Goal: Book appointment/travel/reservation

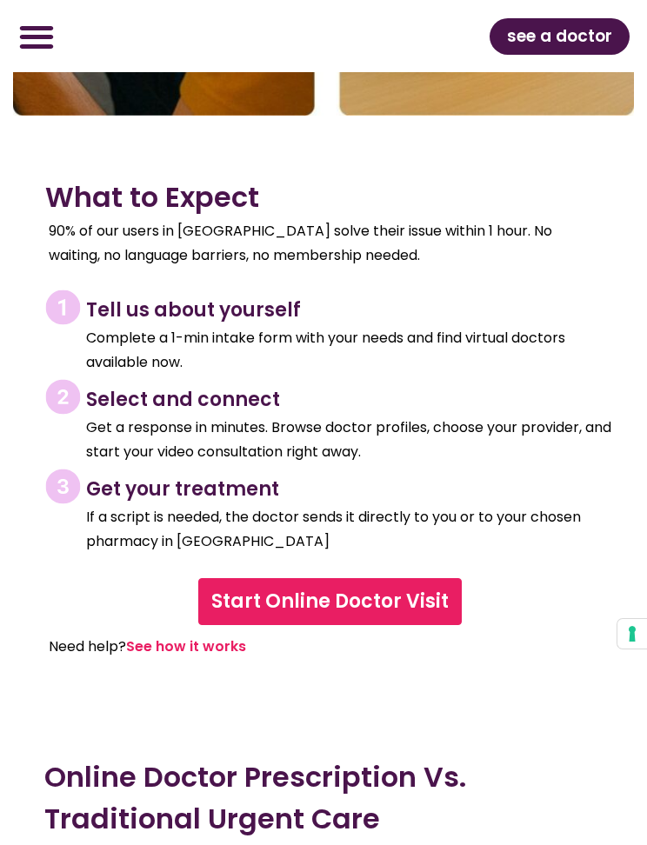
scroll to position [7871, 0]
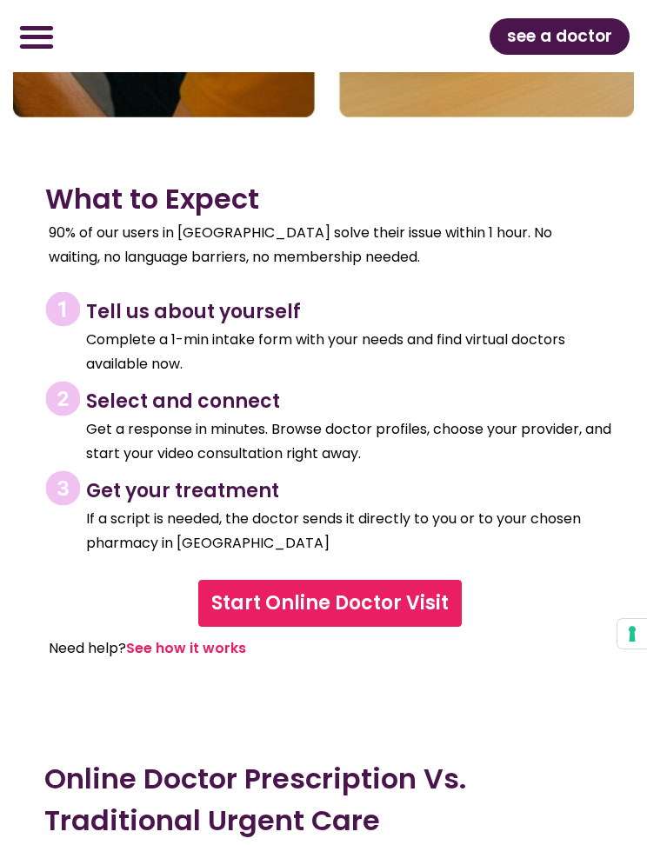
click at [188, 638] on link "See how it works" at bounding box center [186, 648] width 120 height 20
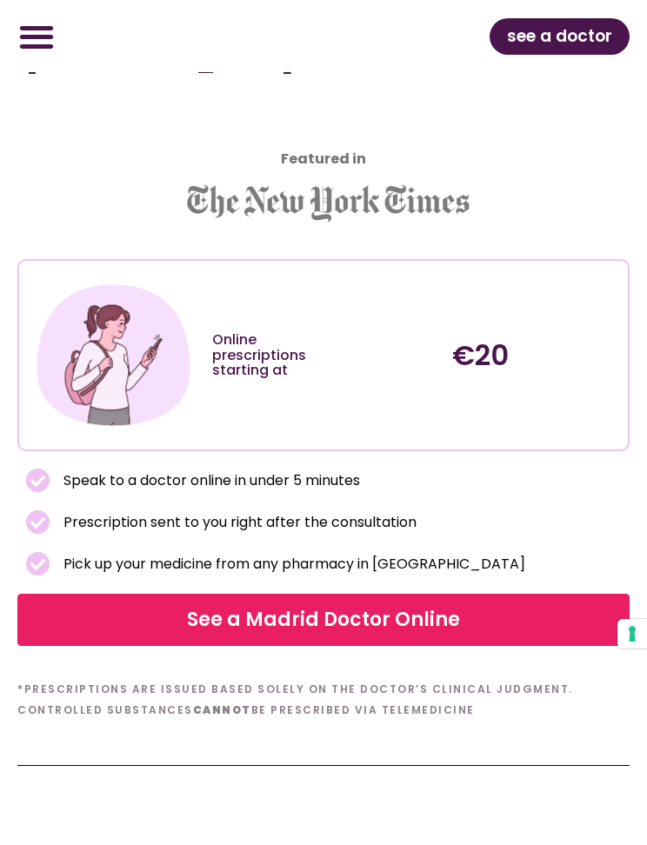
scroll to position [692, 0]
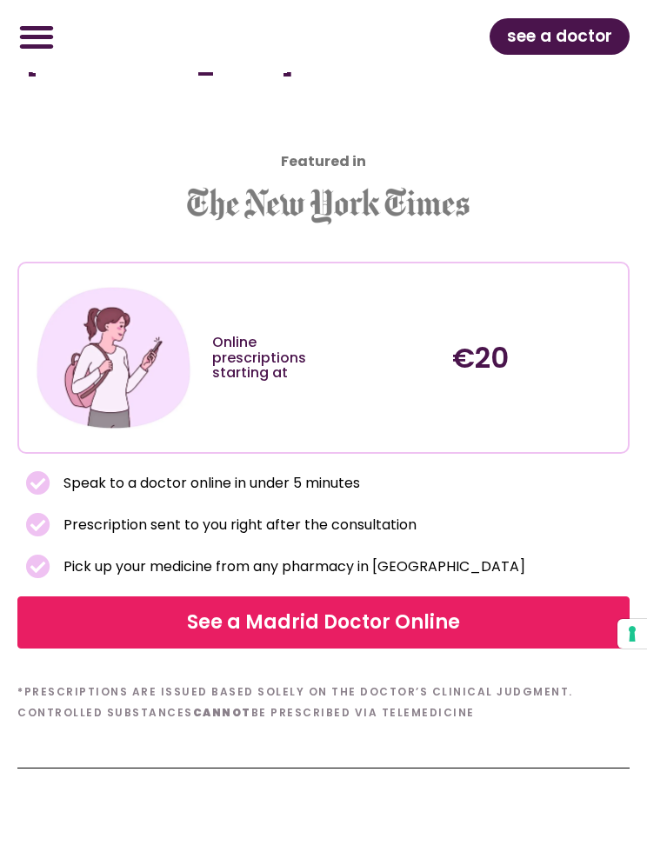
click at [165, 608] on span "See a Madrid Doctor Online" at bounding box center [324, 622] width 588 height 28
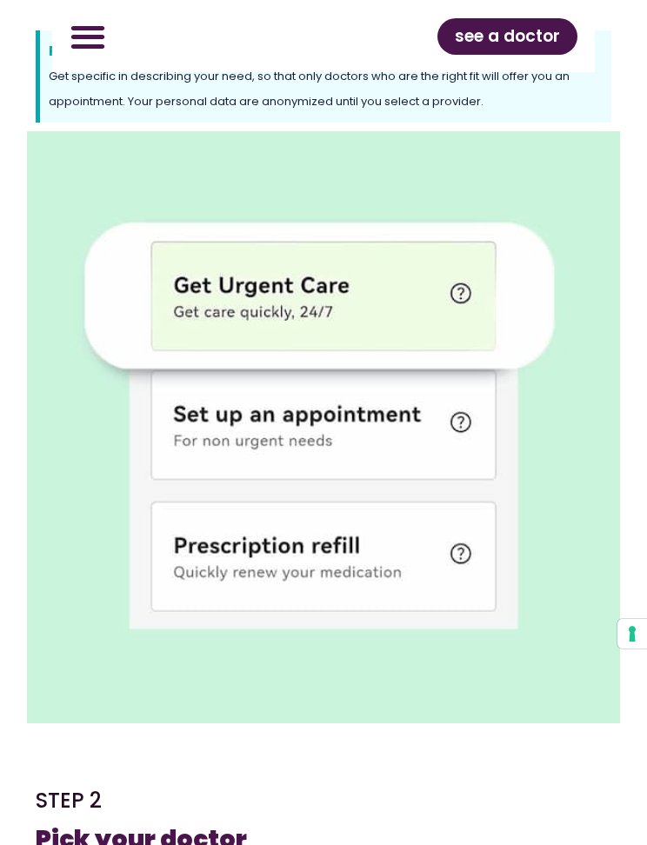
scroll to position [1019, 0]
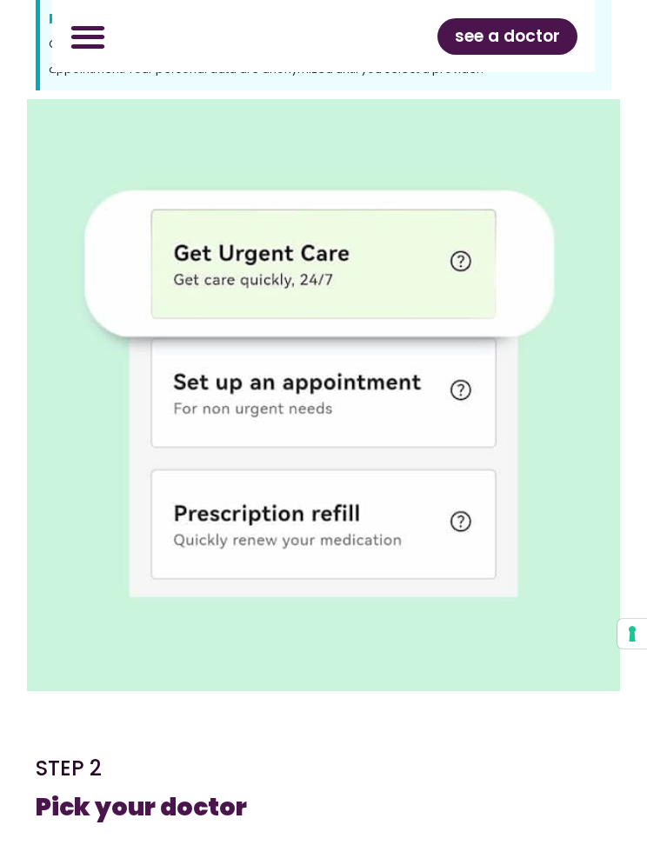
click at [447, 548] on img at bounding box center [323, 395] width 593 height 593
click at [441, 526] on img at bounding box center [323, 395] width 593 height 593
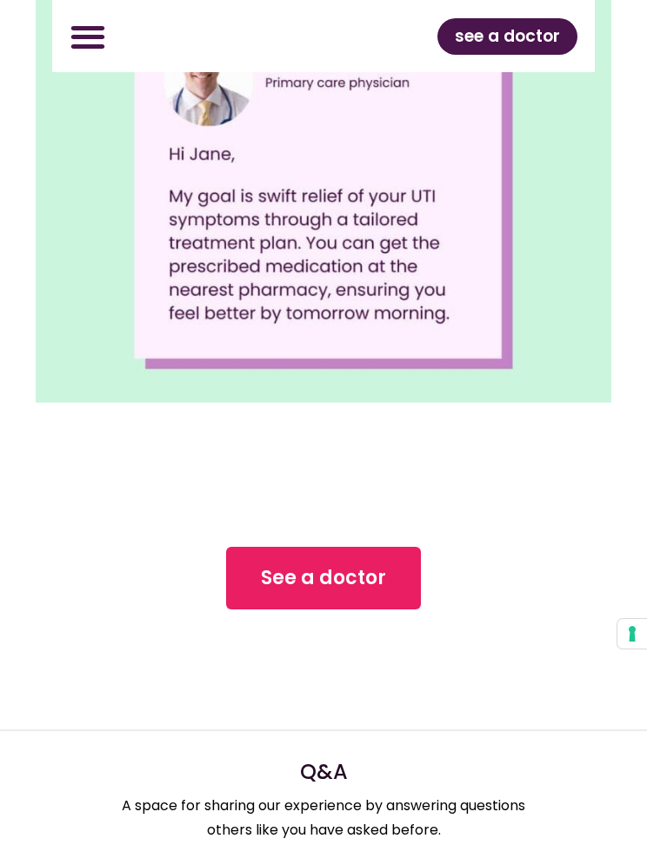
scroll to position [3057, 0]
click at [397, 588] on link "See a doctor" at bounding box center [323, 577] width 195 height 63
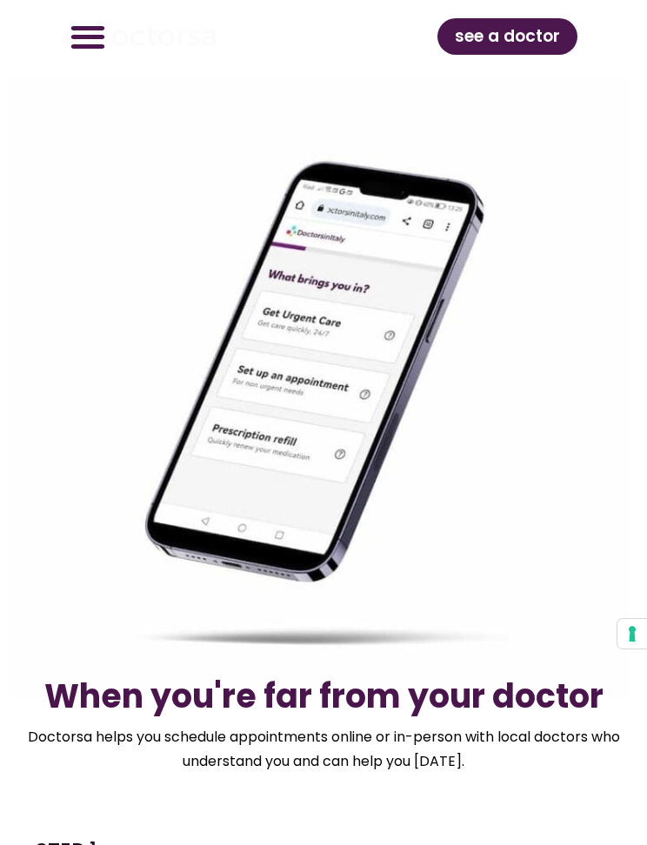
scroll to position [3148, 0]
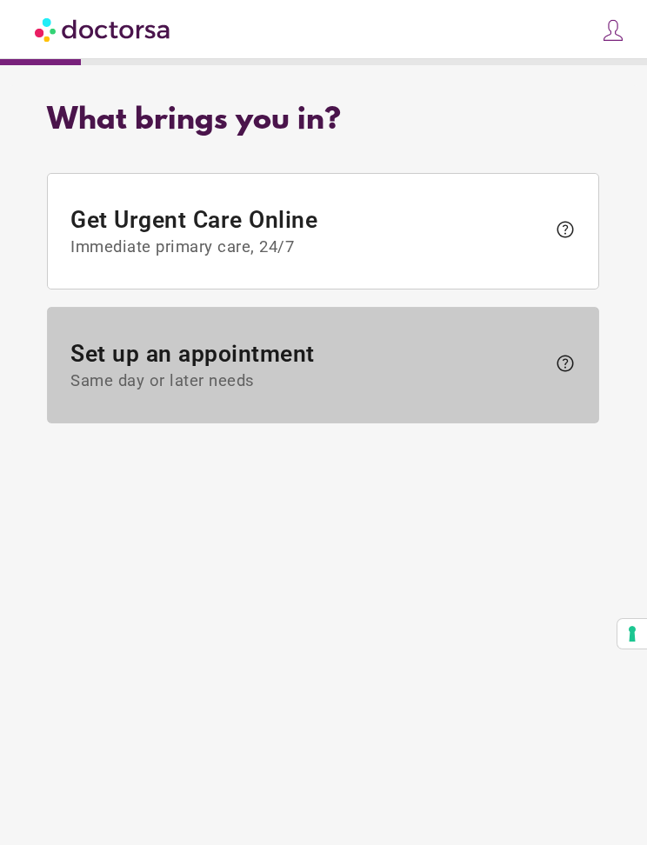
click at [492, 381] on span "Same day or later needs" at bounding box center [308, 381] width 475 height 19
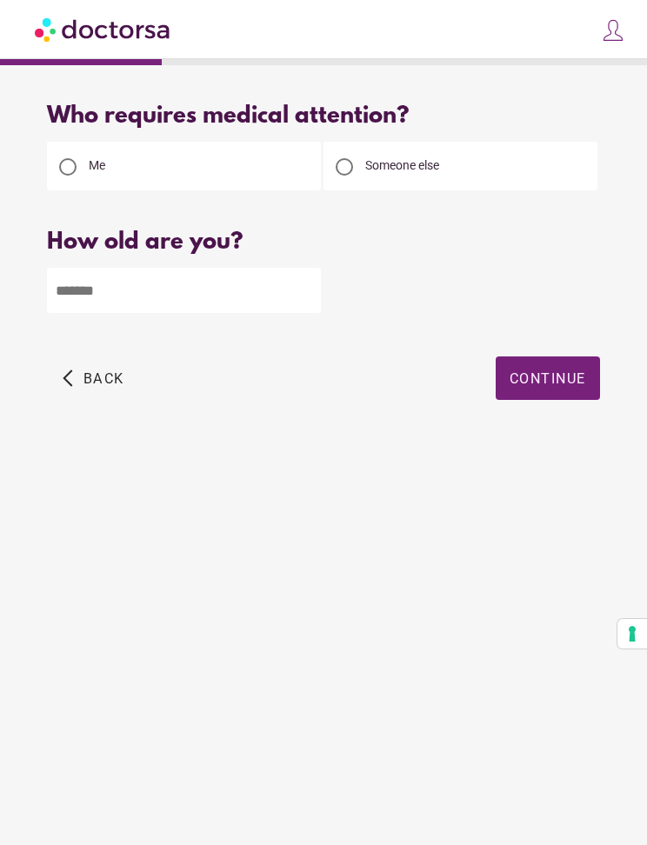
click at [141, 276] on input "number" at bounding box center [184, 290] width 274 height 45
type input "**"
click at [558, 387] on span "Continue" at bounding box center [547, 378] width 76 height 17
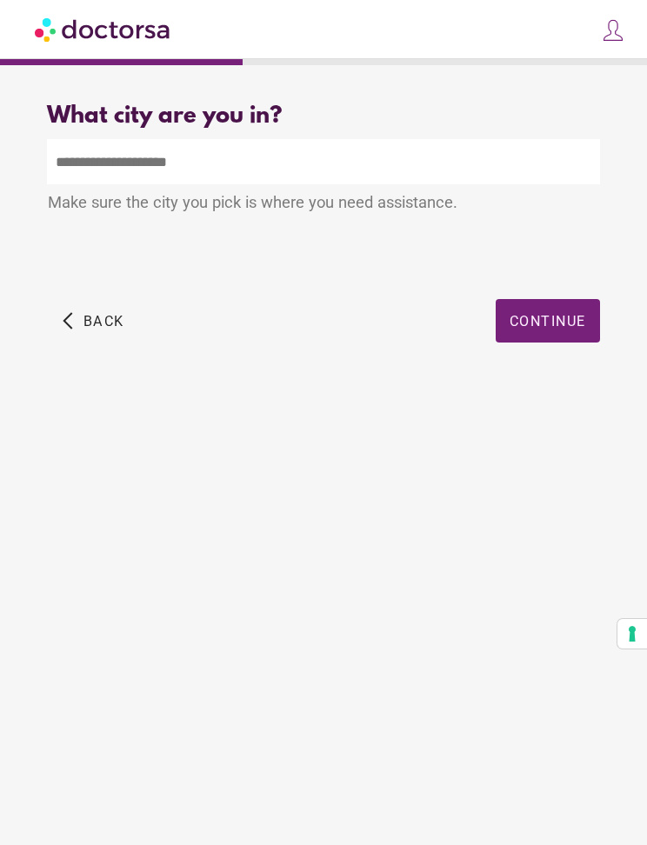
click at [241, 169] on input "text" at bounding box center [323, 161] width 552 height 45
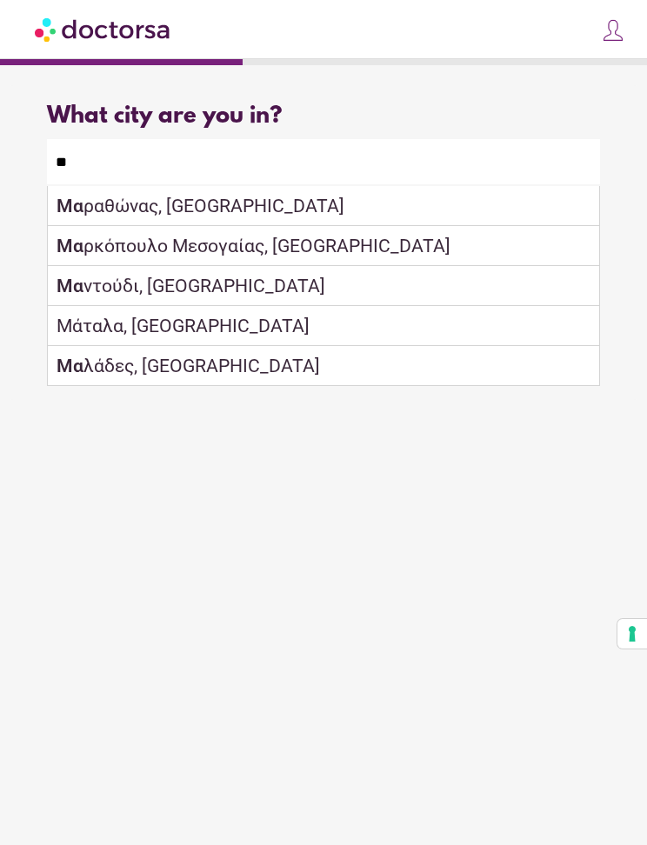
type input "*"
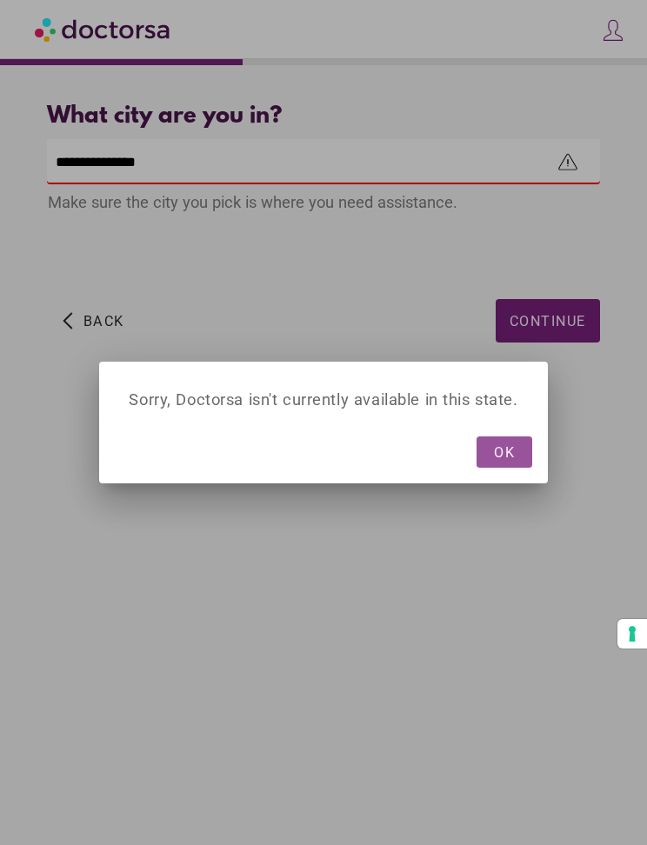
click at [508, 455] on span "OK" at bounding box center [504, 452] width 21 height 17
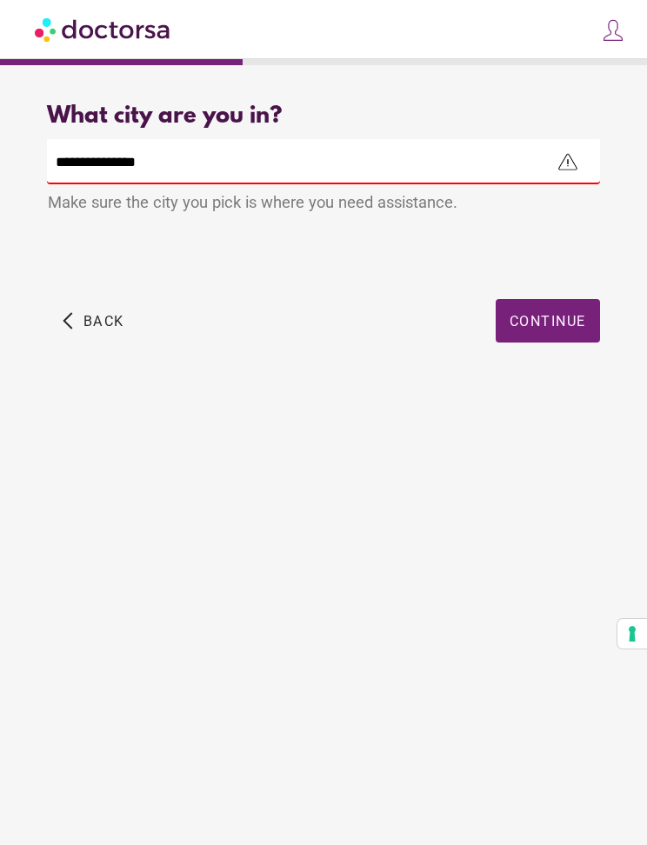
click at [220, 169] on input "**********" at bounding box center [323, 161] width 552 height 45
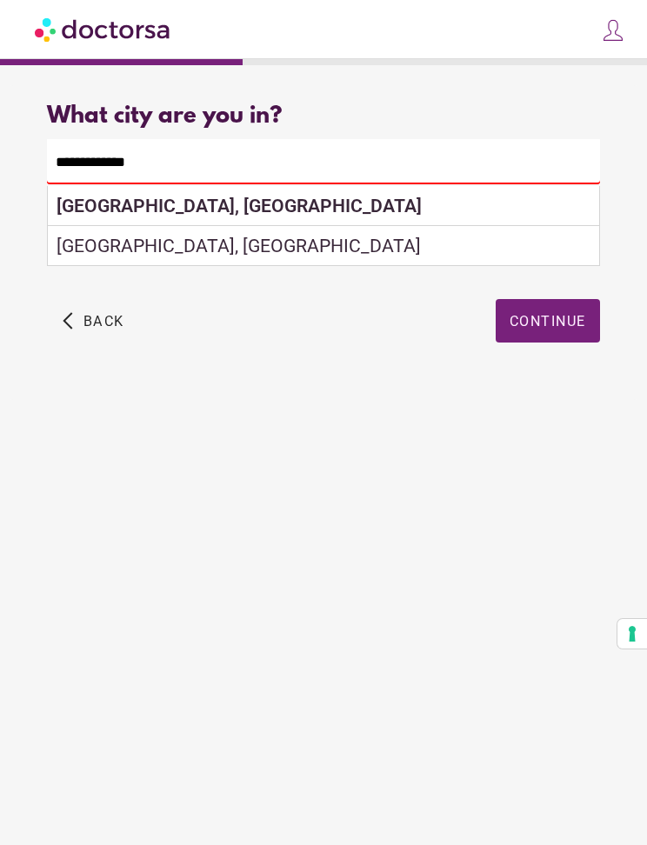
click at [142, 216] on strong "Madrid, Spain" at bounding box center [238, 206] width 365 height 22
type input "**********"
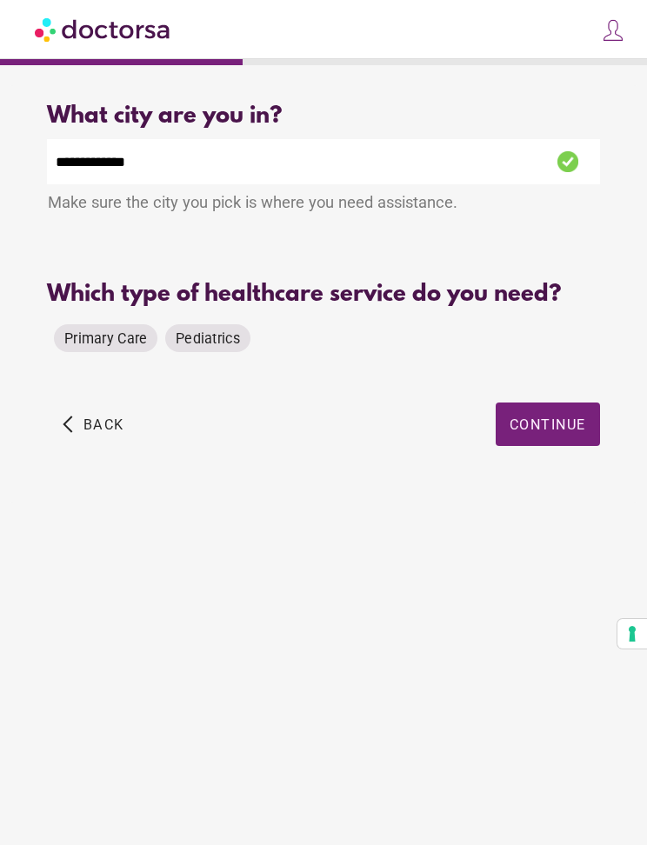
click at [109, 343] on span "Primary Care" at bounding box center [105, 338] width 83 height 17
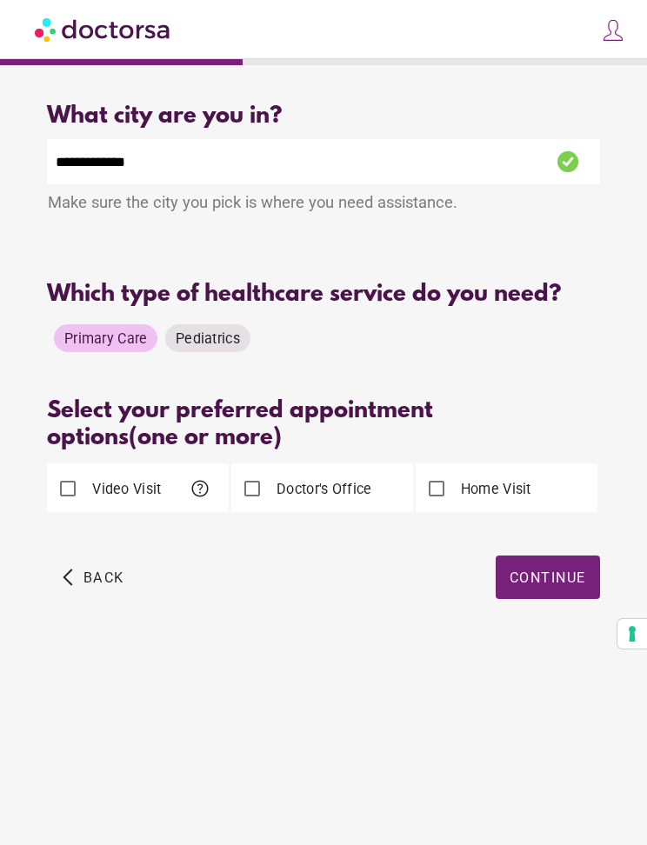
scroll to position [43, 0]
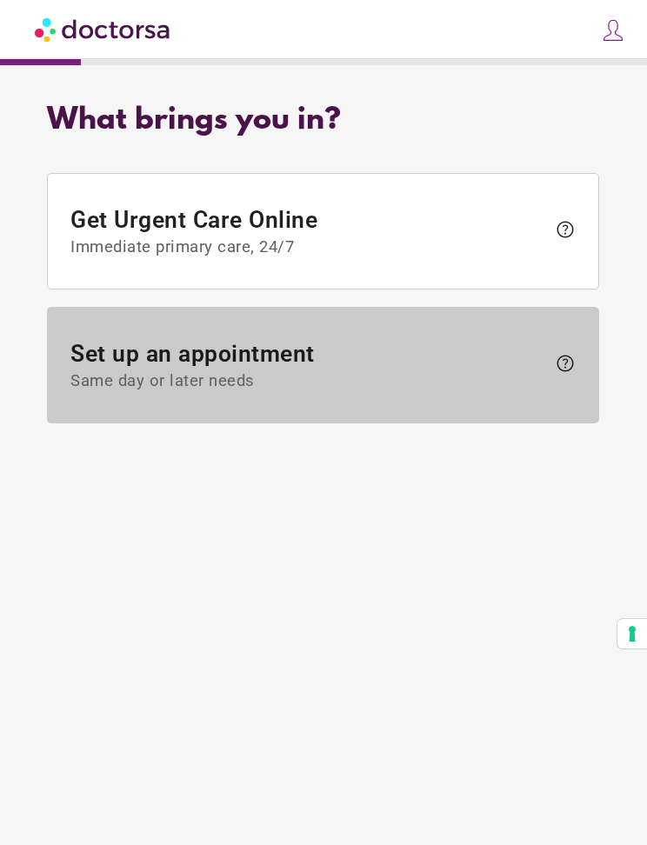
click at [550, 358] on span "help" at bounding box center [561, 365] width 30 height 27
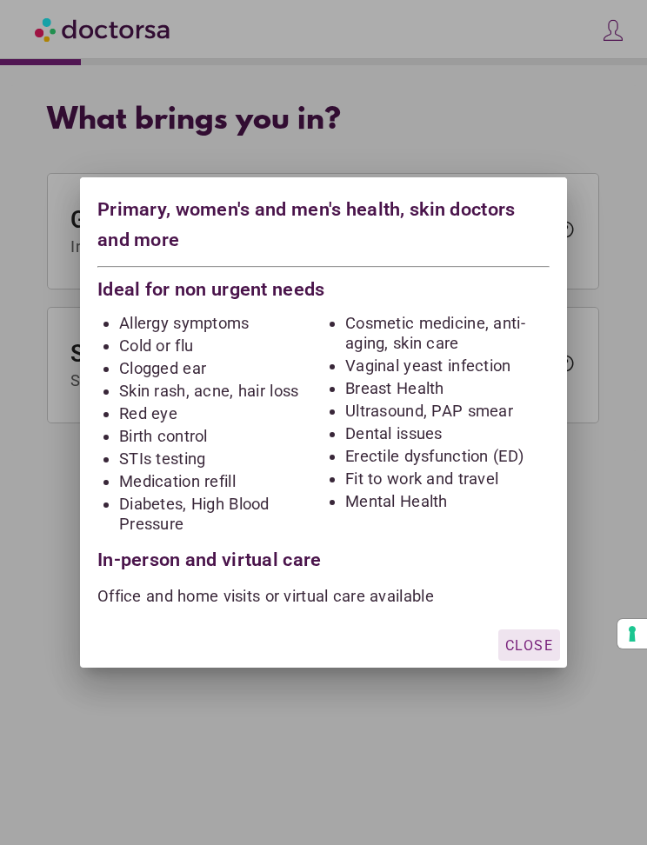
scroll to position [41, 0]
click at [535, 660] on div "button" at bounding box center [529, 644] width 62 height 31
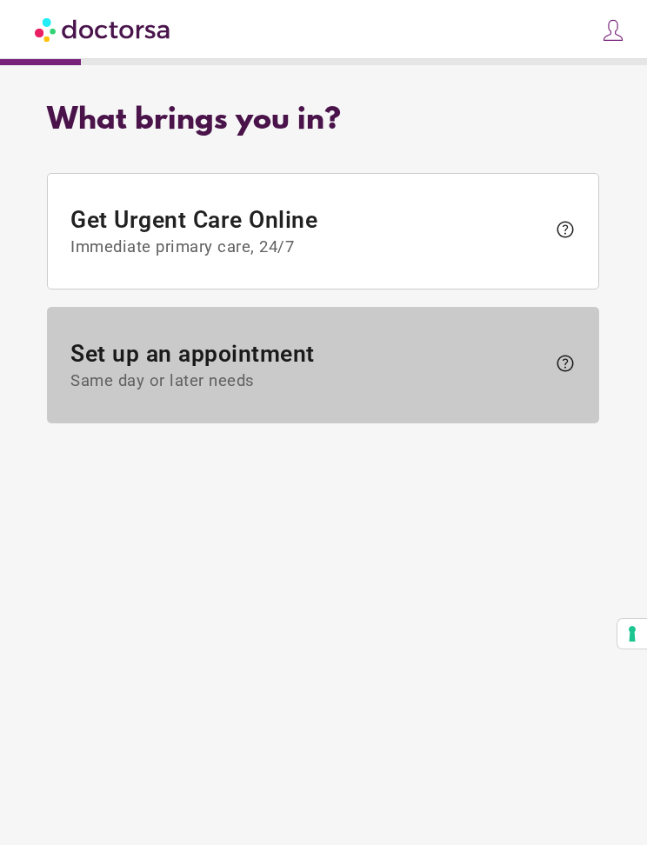
click at [510, 372] on span "Same day or later needs" at bounding box center [308, 381] width 475 height 19
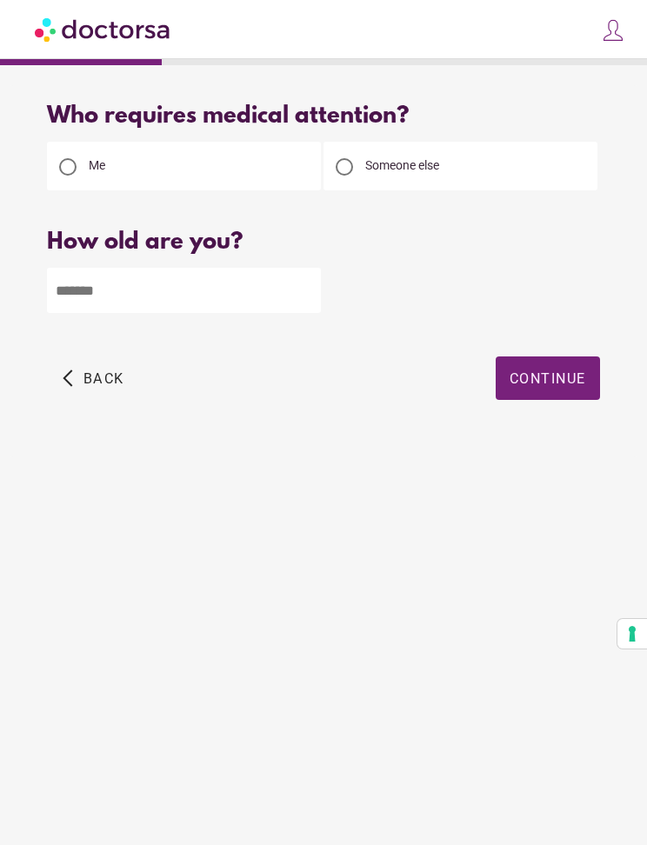
scroll to position [0, 0]
click at [192, 276] on input "number" at bounding box center [184, 290] width 274 height 45
type input "**"
click at [569, 384] on span "Continue" at bounding box center [547, 378] width 76 height 17
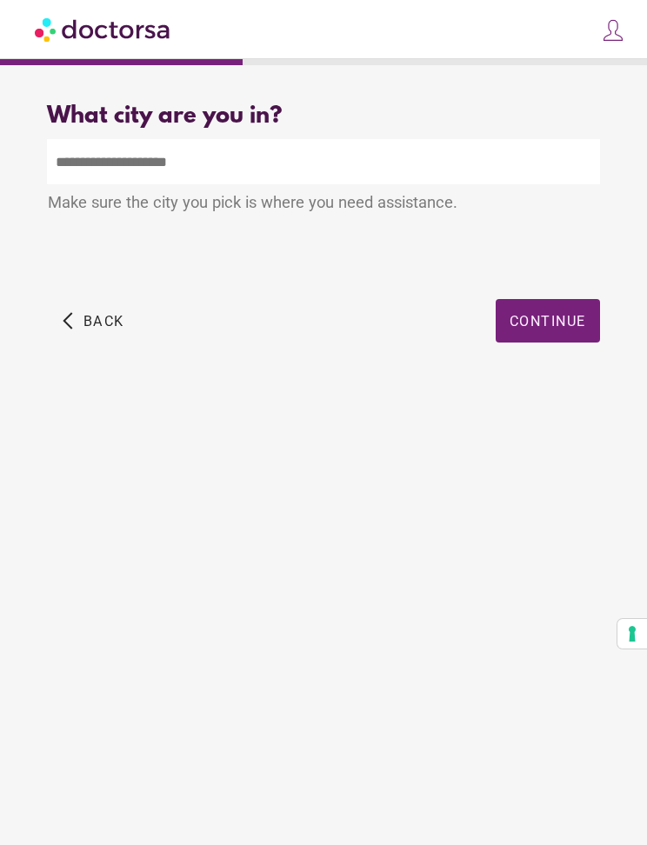
click at [215, 176] on input "text" at bounding box center [323, 161] width 552 height 45
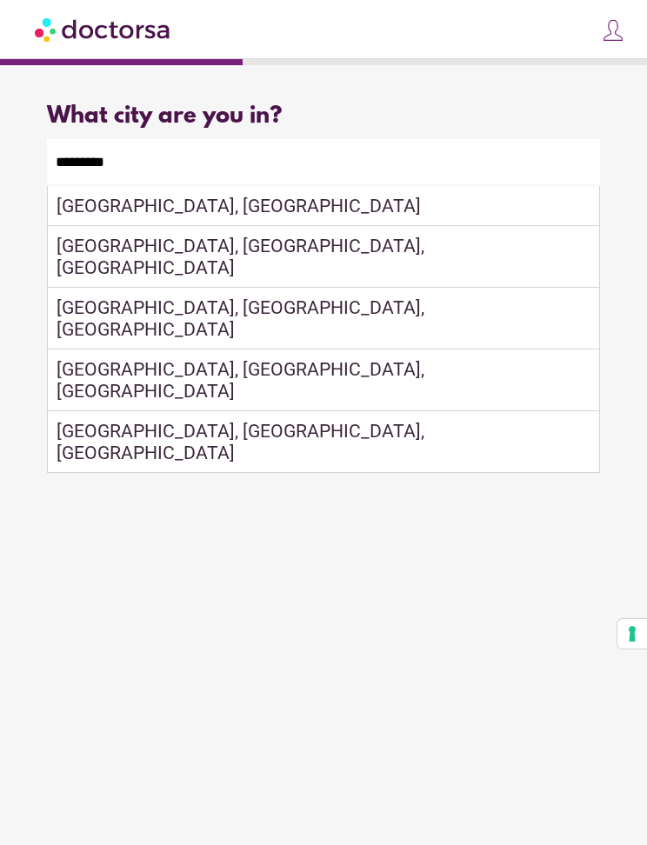
click at [163, 213] on div "Madrid, Spain" at bounding box center [323, 206] width 550 height 40
type input "**********"
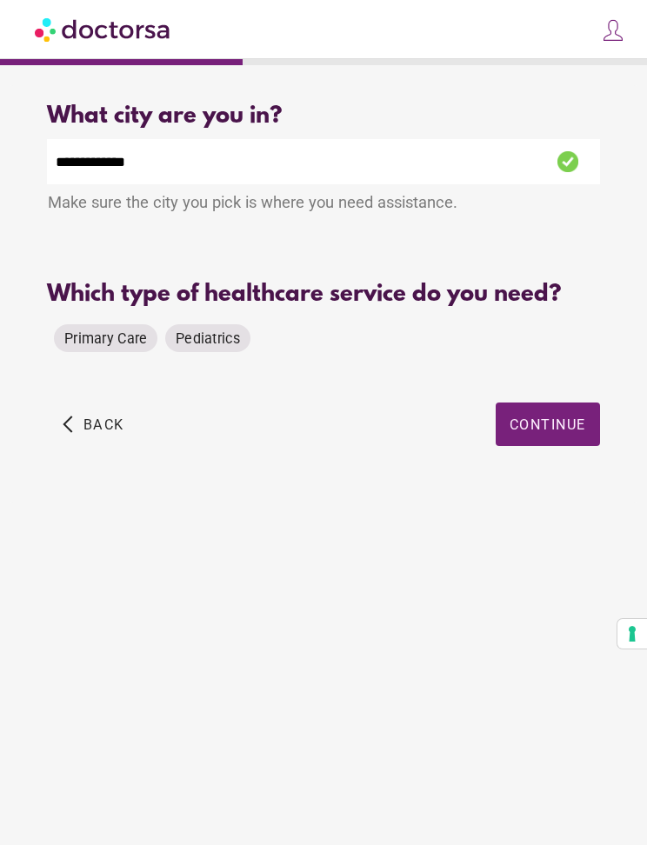
click at [90, 347] on span "Primary Care" at bounding box center [105, 338] width 83 height 17
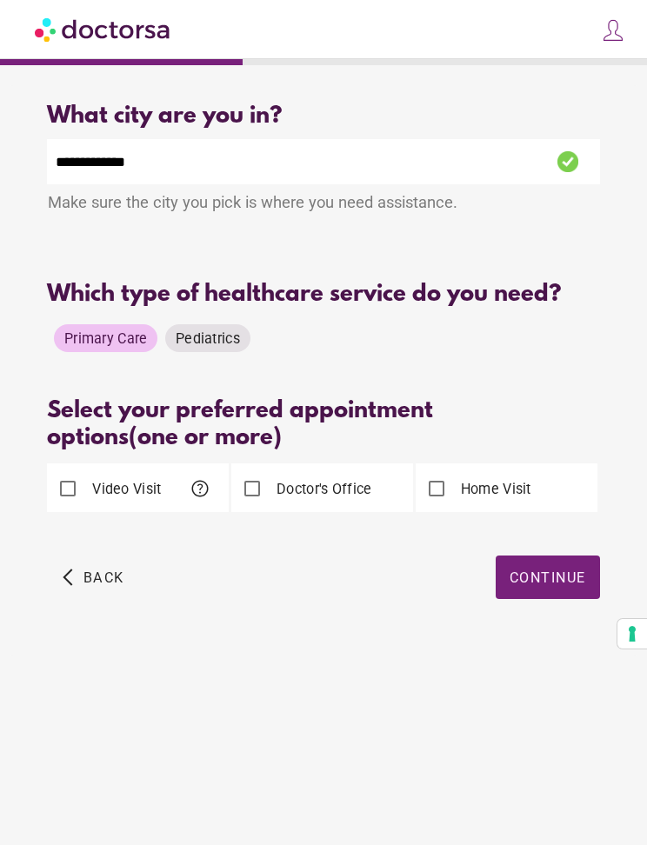
scroll to position [90, 0]
click at [544, 569] on span "Continue" at bounding box center [547, 577] width 76 height 17
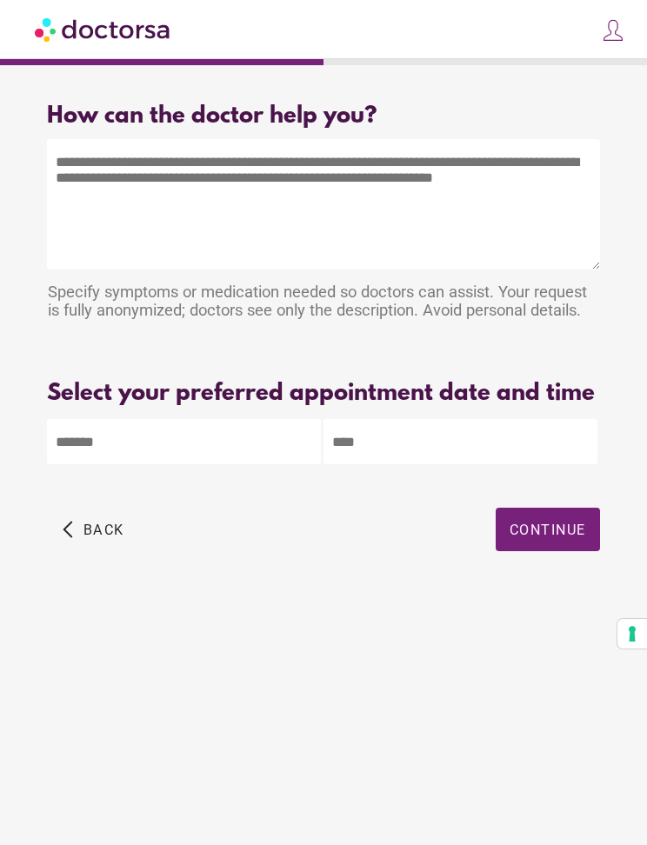
scroll to position [0, 0]
click at [104, 468] on body "**********" at bounding box center [323, 422] width 647 height 845
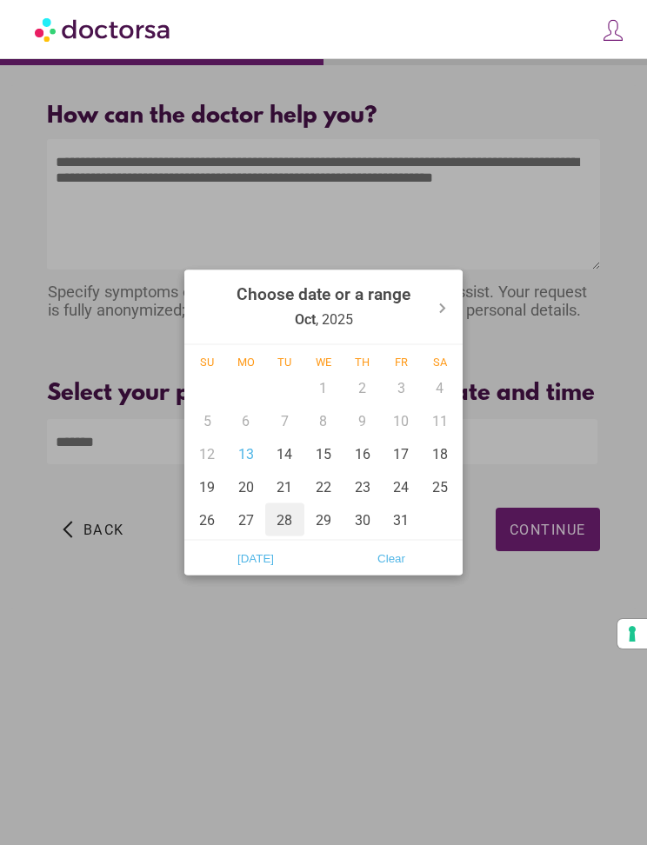
click at [283, 535] on div "28" at bounding box center [284, 519] width 39 height 33
click at [276, 548] on span "Today" at bounding box center [255, 558] width 125 height 26
type input "******"
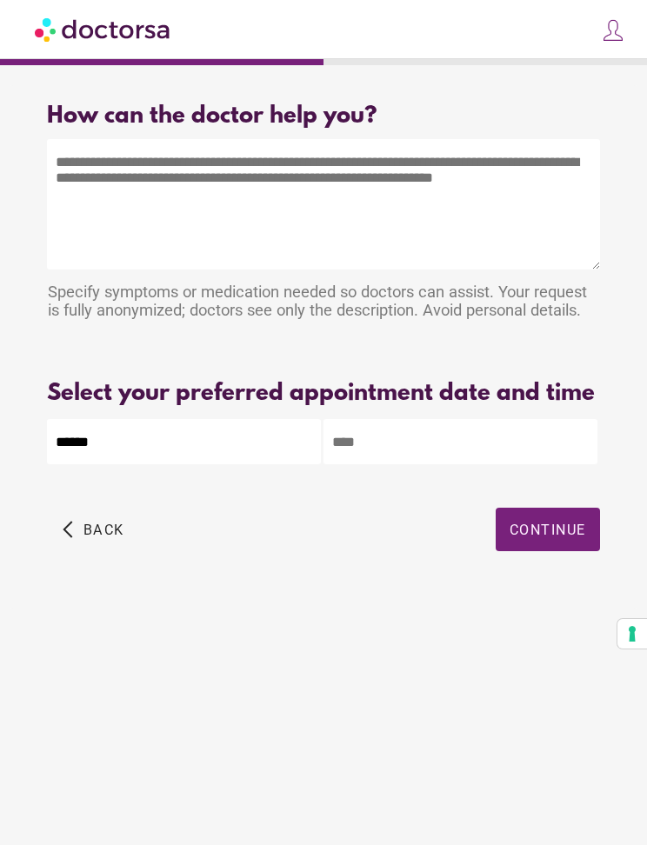
click at [444, 464] on input "text" at bounding box center [460, 441] width 274 height 45
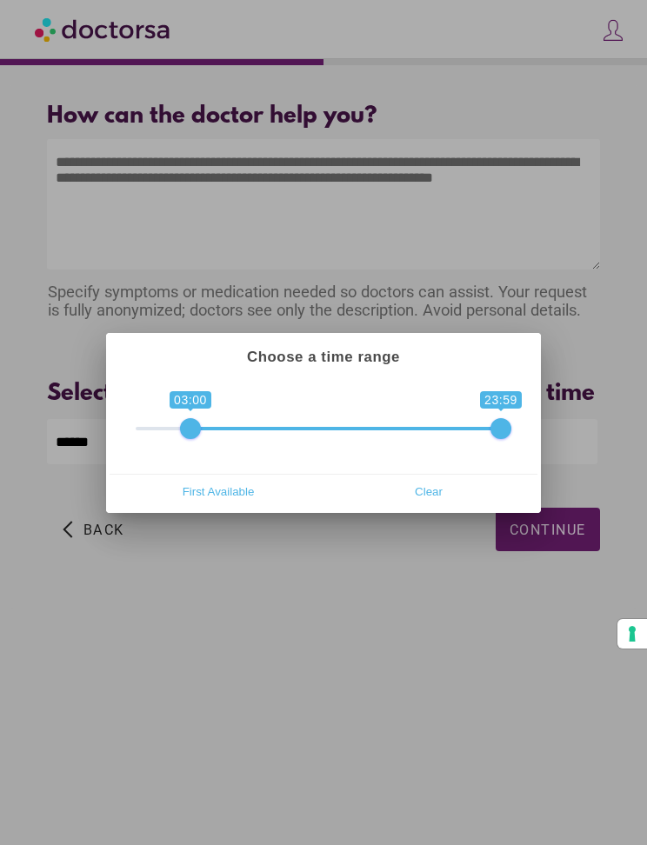
scroll to position [67, 0]
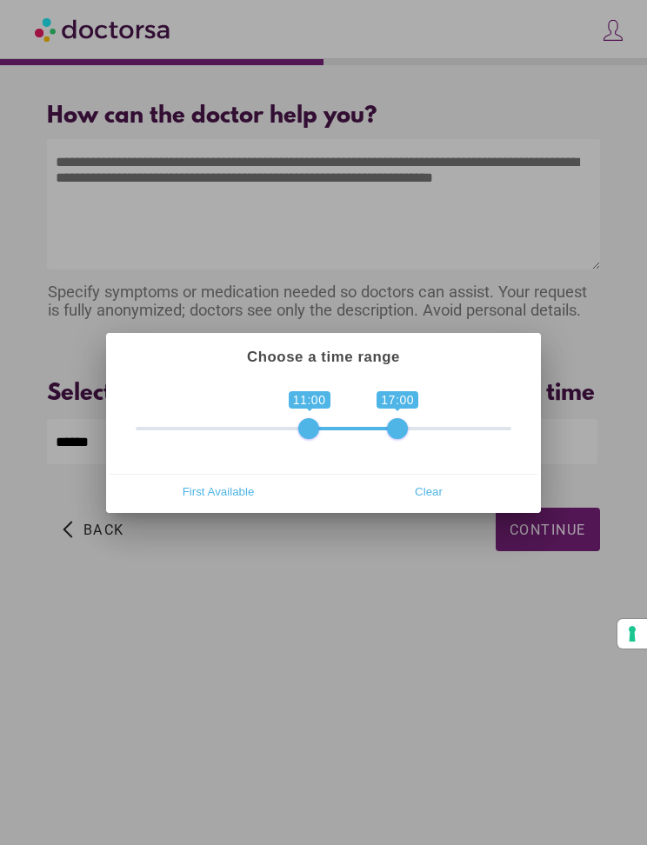
click at [214, 503] on span "First Available" at bounding box center [218, 492] width 200 height 26
type input "**********"
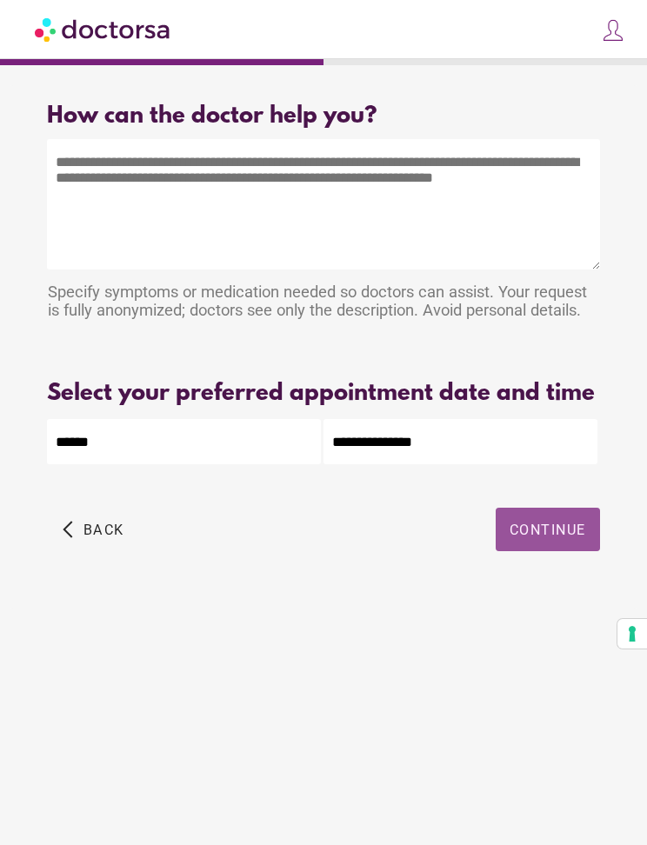
click at [546, 521] on span "Continue" at bounding box center [547, 529] width 76 height 17
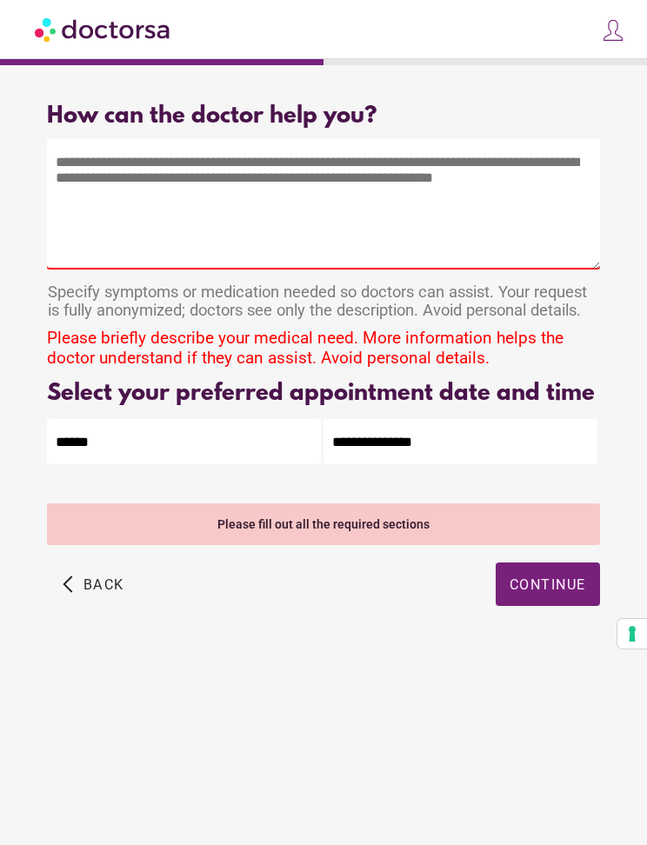
click at [448, 562] on div "arrow_back_ios Back Continue" at bounding box center [323, 597] width 552 height 70
click at [194, 503] on div "Please fill out all the required sections" at bounding box center [323, 524] width 552 height 42
click at [357, 154] on textarea at bounding box center [323, 204] width 552 height 130
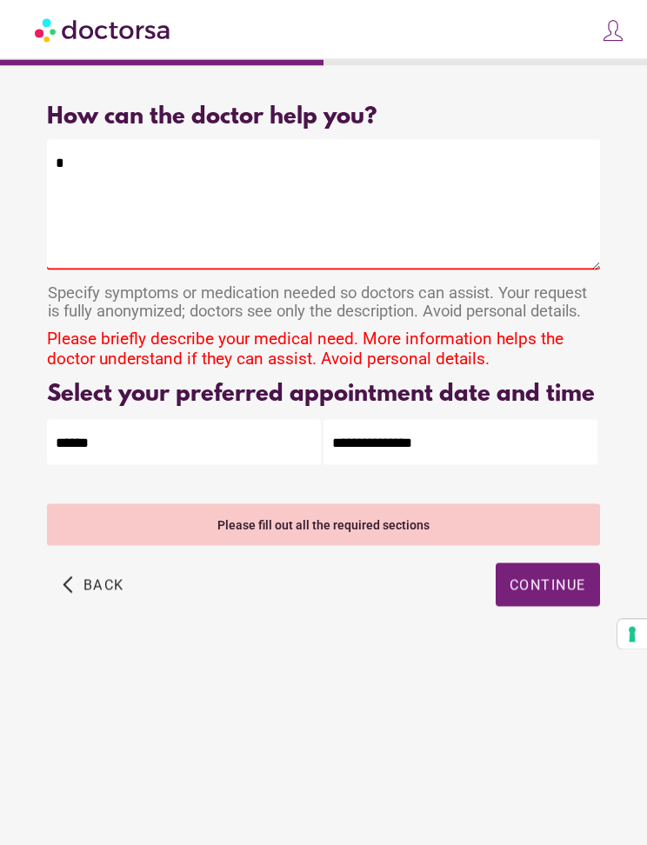
scroll to position [66, 0]
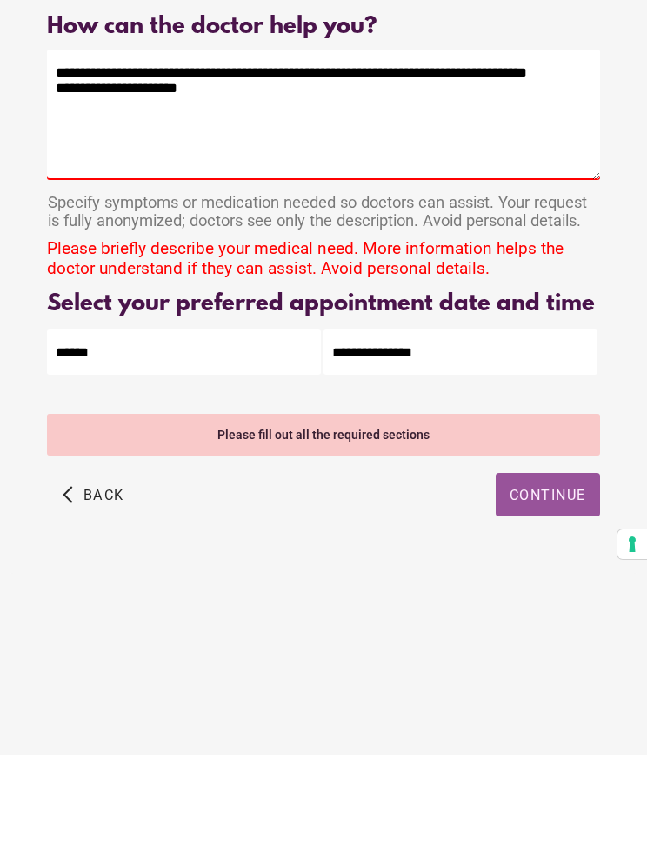
type textarea "**********"
click at [550, 465] on div "**********" at bounding box center [323, 374] width 626 height 578
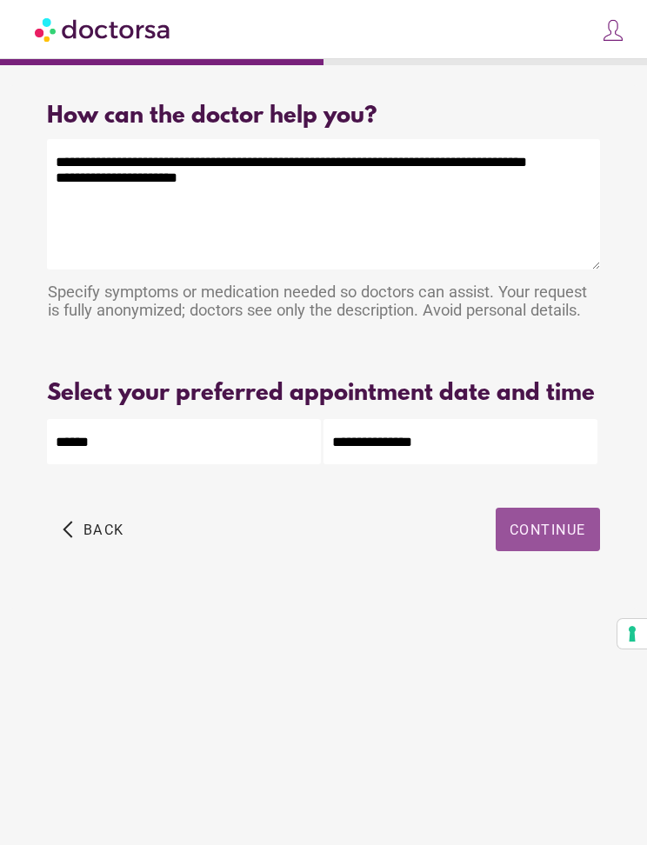
click at [546, 521] on span "Continue" at bounding box center [547, 529] width 76 height 17
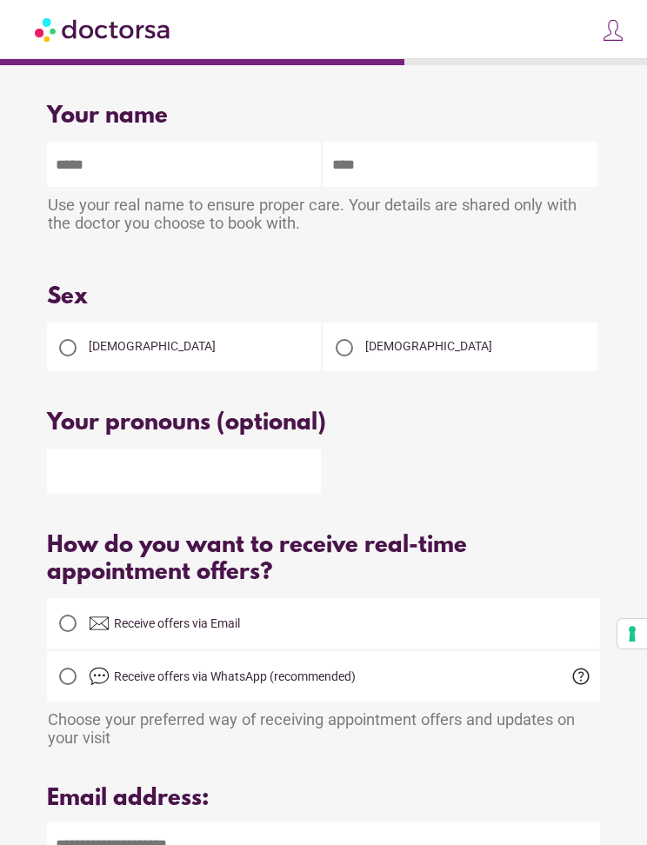
click at [324, 369] on div at bounding box center [344, 348] width 42 height 42
click at [242, 487] on input "text" at bounding box center [184, 470] width 274 height 45
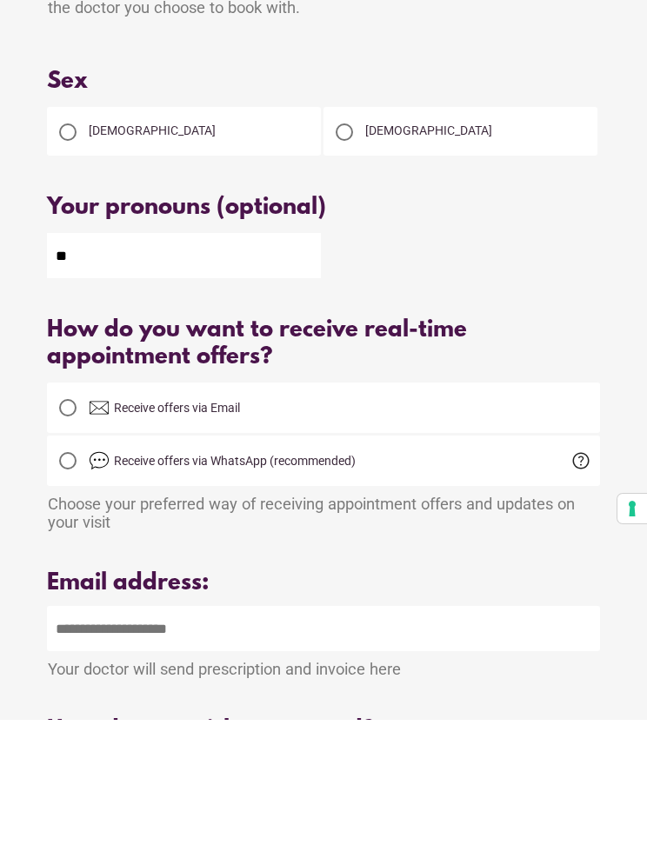
type input "**"
click at [74, 524] on div at bounding box center [67, 532] width 17 height 17
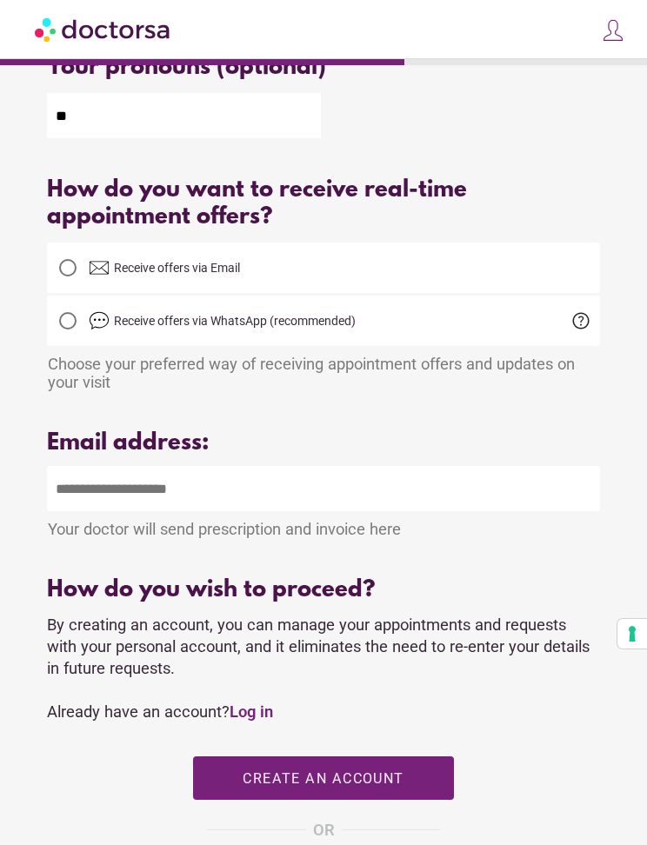
scroll to position [377, 0]
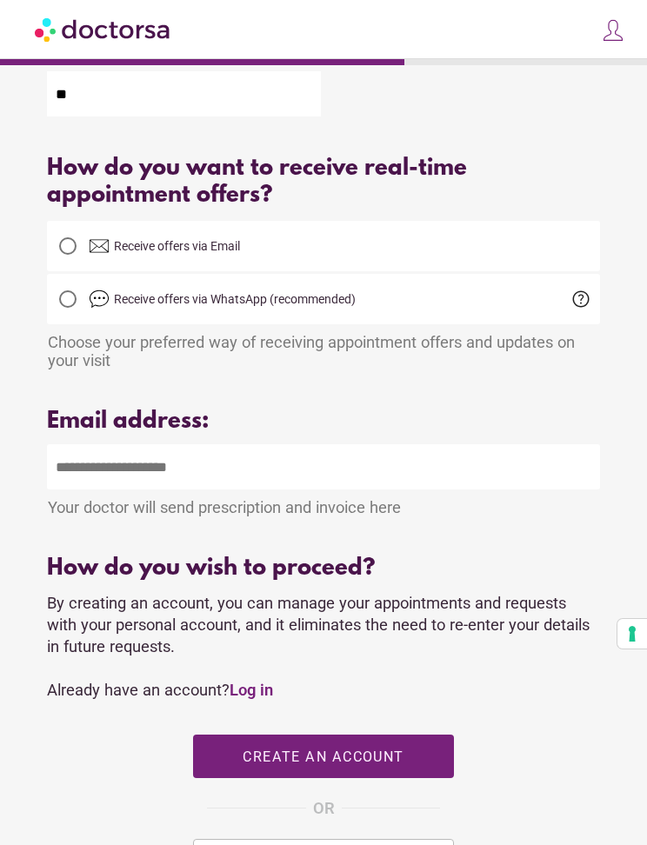
click at [116, 488] on input "email" at bounding box center [323, 466] width 552 height 45
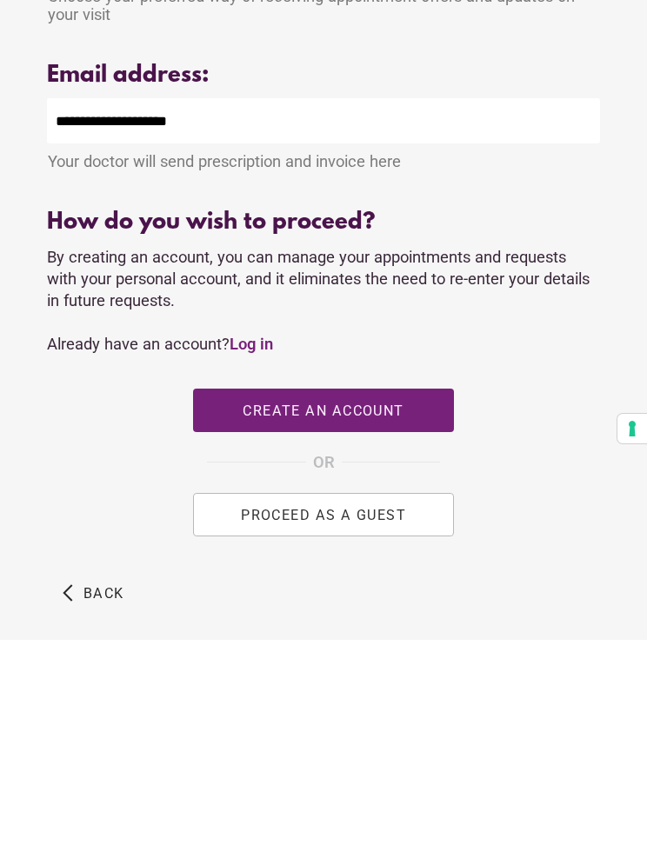
type input "**********"
click at [390, 711] on span "PROCEED AS A GUEST" at bounding box center [323, 719] width 165 height 17
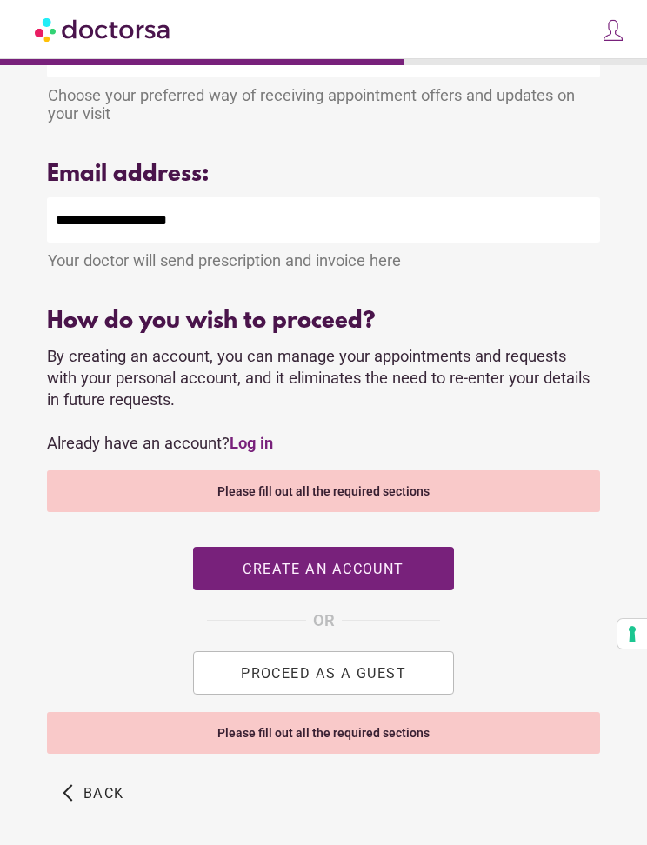
click at [392, 681] on span "PROCEED AS A GUEST" at bounding box center [323, 672] width 165 height 17
click at [360, 681] on span "PROCEED AS A GUEST" at bounding box center [323, 672] width 165 height 17
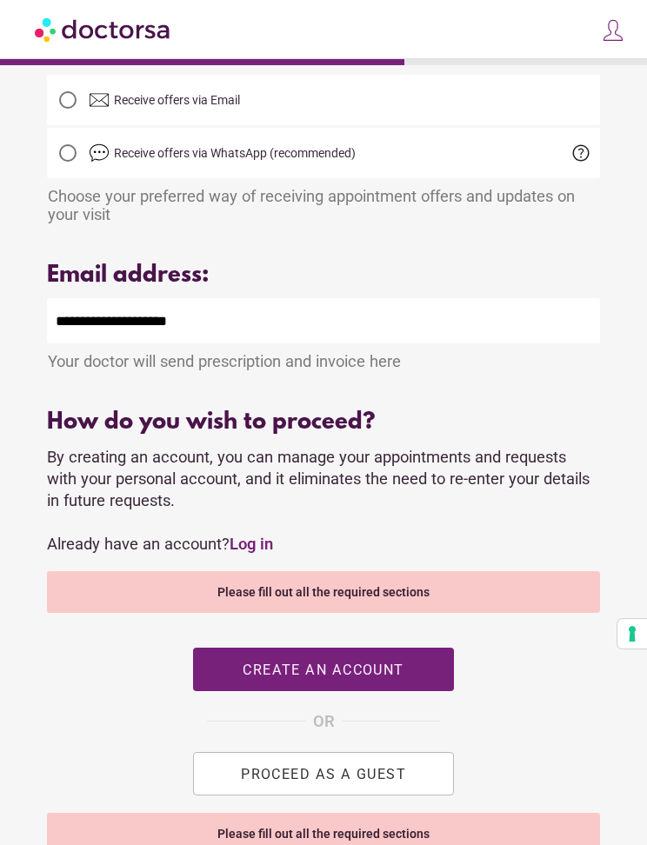
click at [364, 781] on span "PROCEED AS A GUEST" at bounding box center [323, 773] width 165 height 17
click at [426, 844] on div "Please fill out all the required sections" at bounding box center [323, 834] width 552 height 42
click at [390, 844] on div "Please fill out all the required sections" at bounding box center [323, 834] width 552 height 42
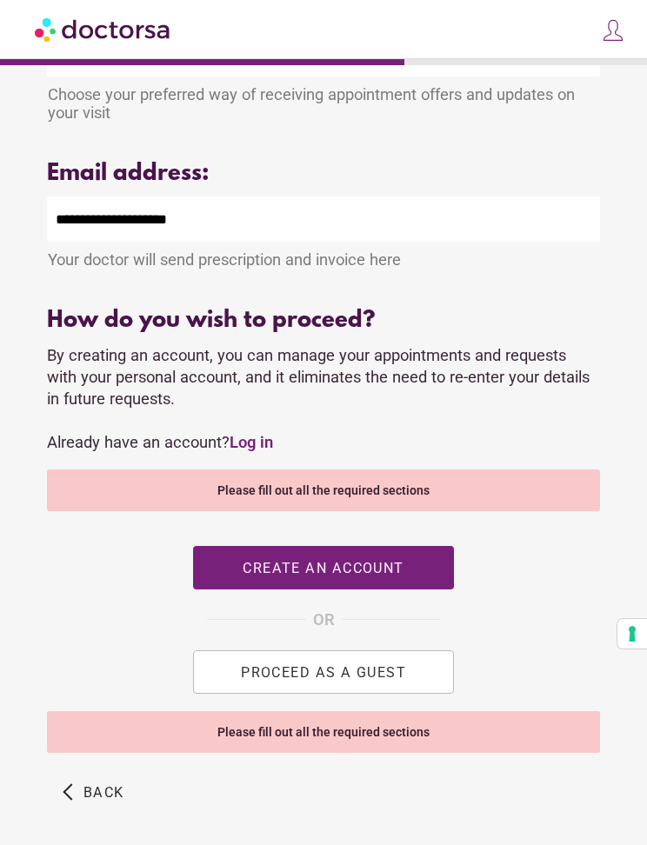
scroll to position [624, 0]
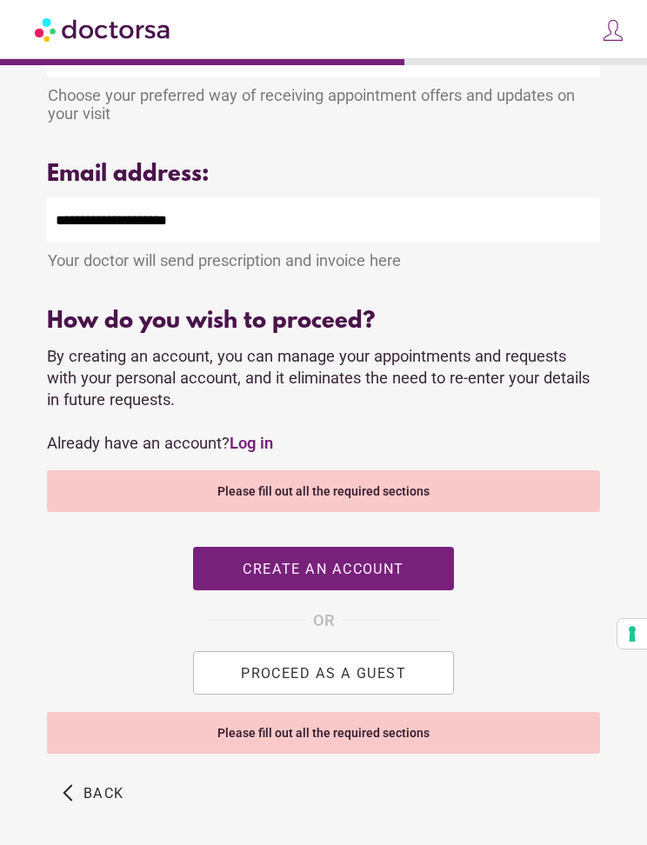
click at [410, 750] on div "Please fill out all the required sections" at bounding box center [323, 733] width 552 height 42
click at [498, 508] on div "Please fill out all the required sections" at bounding box center [323, 491] width 552 height 42
click at [371, 681] on span "PROCEED AS A GUEST" at bounding box center [323, 672] width 165 height 17
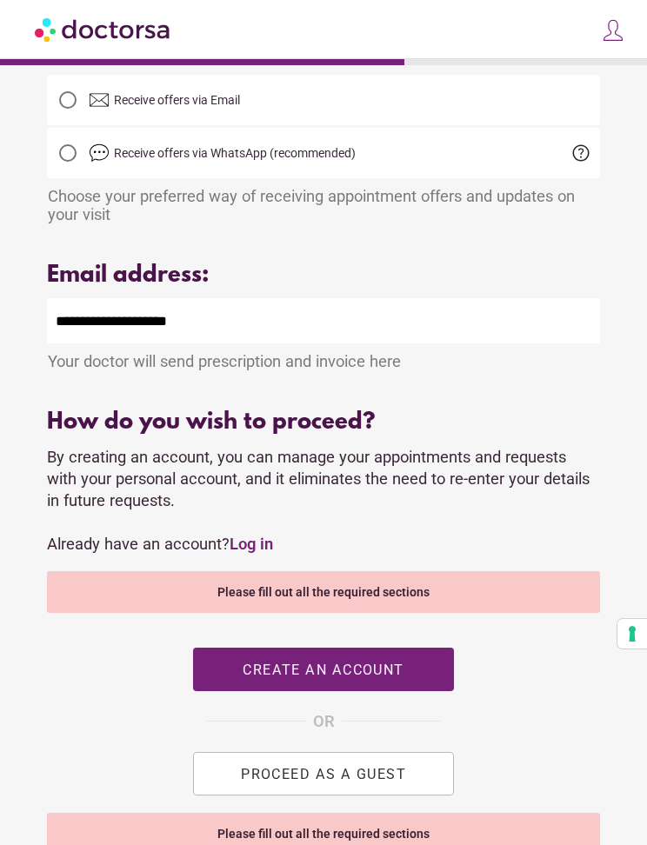
click at [319, 795] on button "PROCEED AS A GUEST" at bounding box center [323, 773] width 261 height 43
click at [313, 781] on span "PROCEED AS A GUEST" at bounding box center [323, 773] width 165 height 17
click at [324, 734] on span "OR" at bounding box center [324, 720] width 22 height 25
click at [331, 795] on button "PROCEED AS A GUEST" at bounding box center [323, 773] width 261 height 43
click at [326, 781] on span "PROCEED AS A GUEST" at bounding box center [323, 773] width 165 height 17
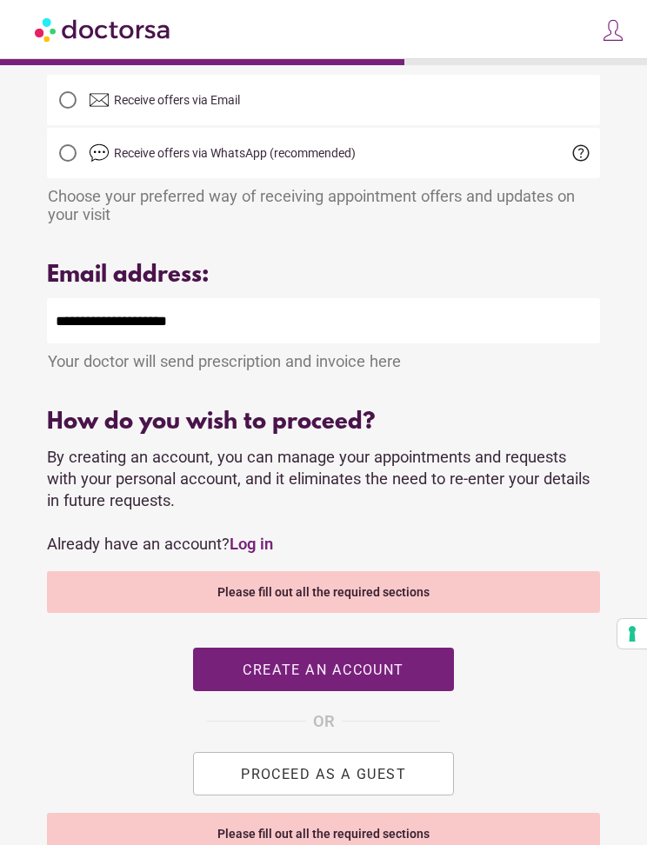
click at [316, 781] on span "PROCEED AS A GUEST" at bounding box center [323, 773] width 165 height 17
click at [308, 781] on span "PROCEED AS A GUEST" at bounding box center [323, 773] width 165 height 17
click at [390, 844] on div "Please fill out all the required sections" at bounding box center [323, 834] width 552 height 42
click at [358, 784] on button "PROCEED AS A GUEST" at bounding box center [323, 773] width 261 height 43
click at [359, 781] on span "PROCEED AS A GUEST" at bounding box center [323, 773] width 165 height 17
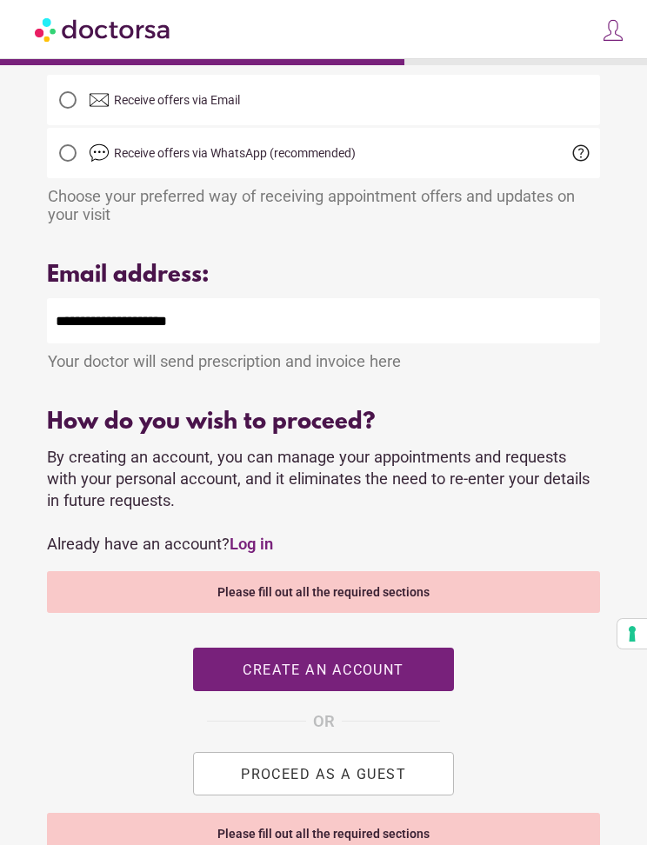
click at [356, 775] on button "PROCEED AS A GUEST" at bounding box center [323, 773] width 261 height 43
click at [348, 782] on button "PROCEED AS A GUEST" at bounding box center [323, 773] width 261 height 43
click at [343, 782] on button "PROCEED AS A GUEST" at bounding box center [323, 773] width 261 height 43
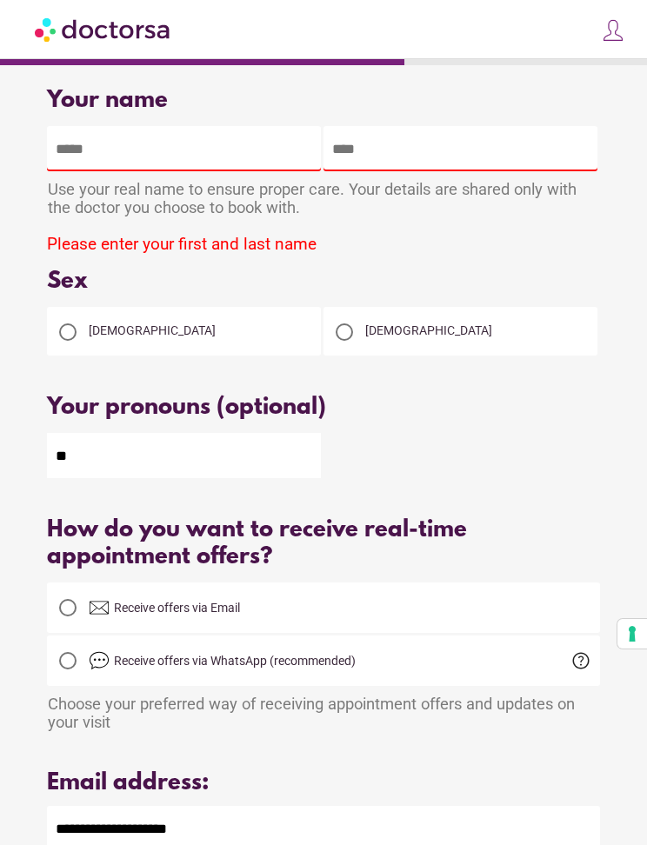
scroll to position [0, 0]
